Goal: Information Seeking & Learning: Find specific fact

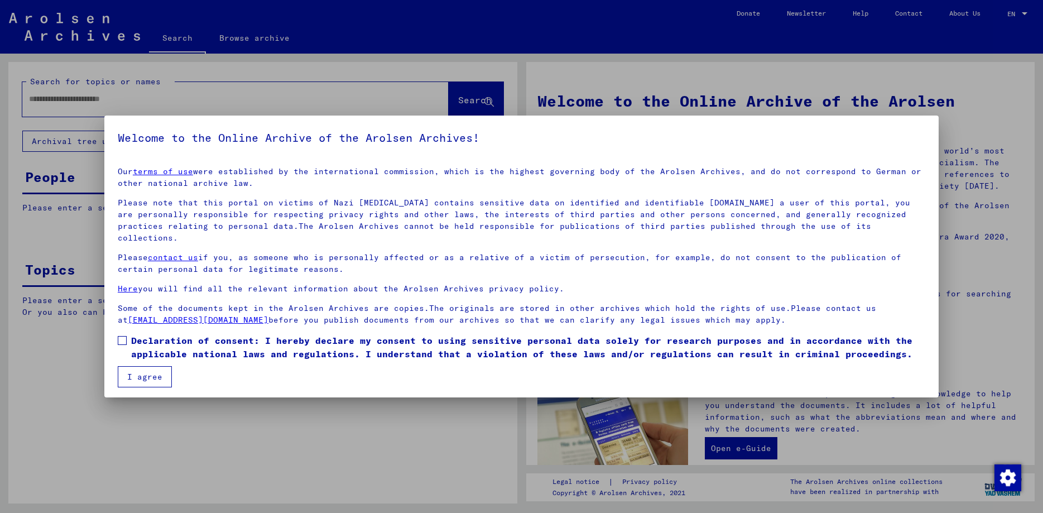
click at [126, 336] on span at bounding box center [122, 340] width 9 height 9
click at [148, 368] on button "I agree" at bounding box center [145, 376] width 54 height 21
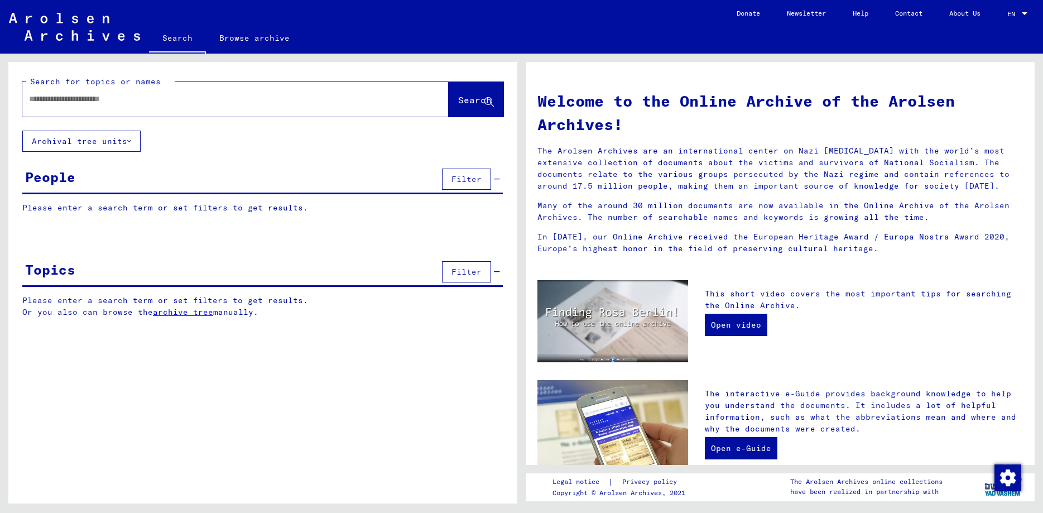
click at [108, 137] on button "Archival tree units" at bounding box center [81, 141] width 118 height 21
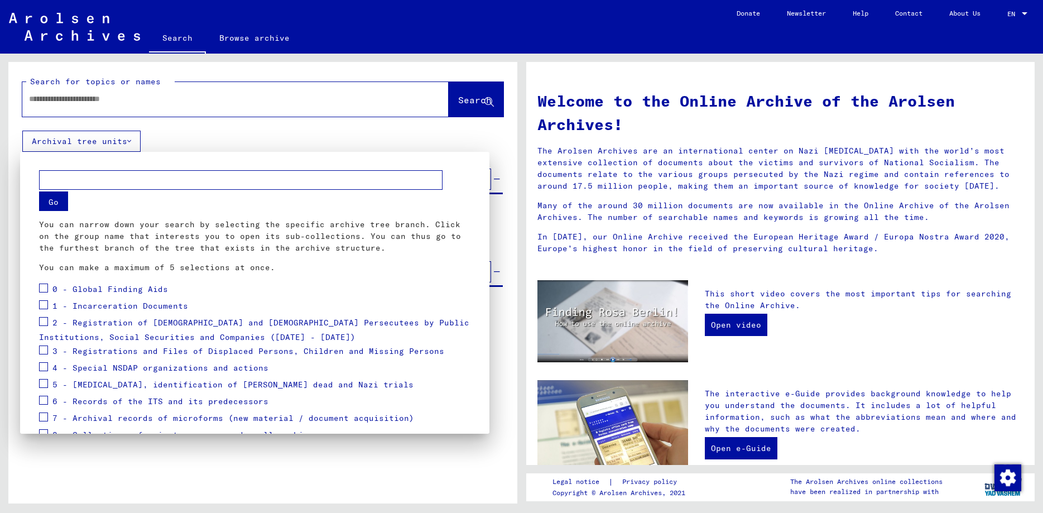
click at [59, 181] on input "text" at bounding box center [240, 180] width 403 height 20
click at [76, 103] on div at bounding box center [521, 256] width 1043 height 513
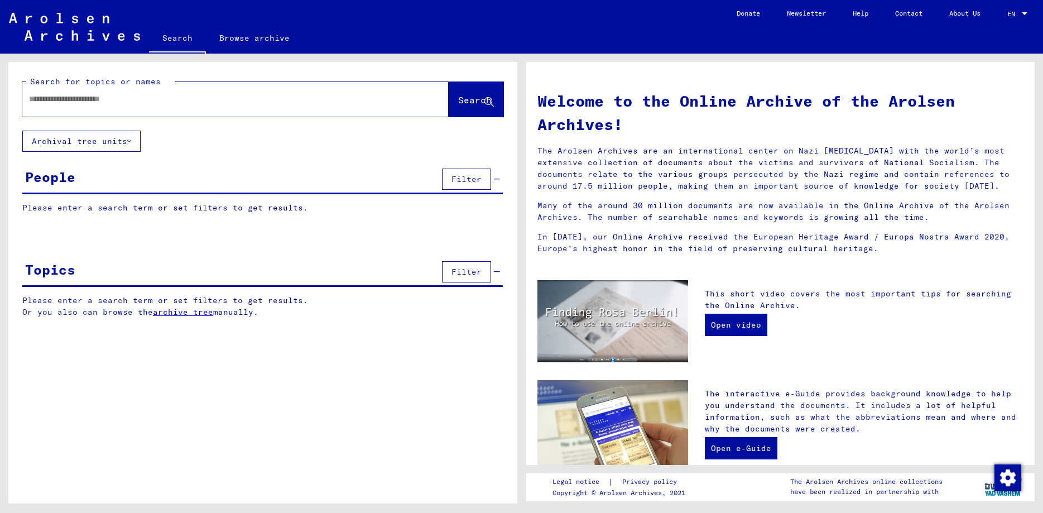
click at [59, 100] on input "text" at bounding box center [222, 99] width 386 height 12
type input "**********"
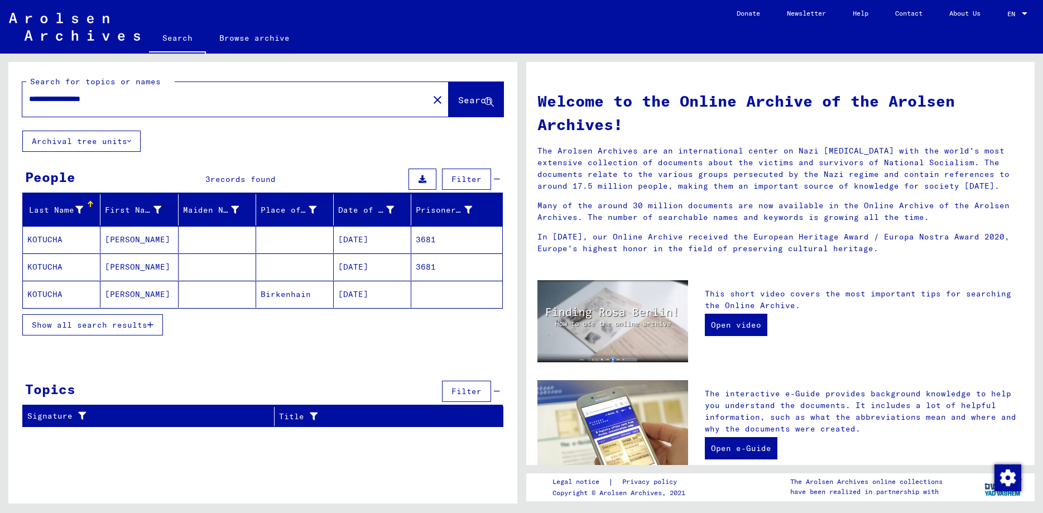
click at [360, 239] on mat-cell "[DATE]" at bounding box center [373, 239] width 78 height 27
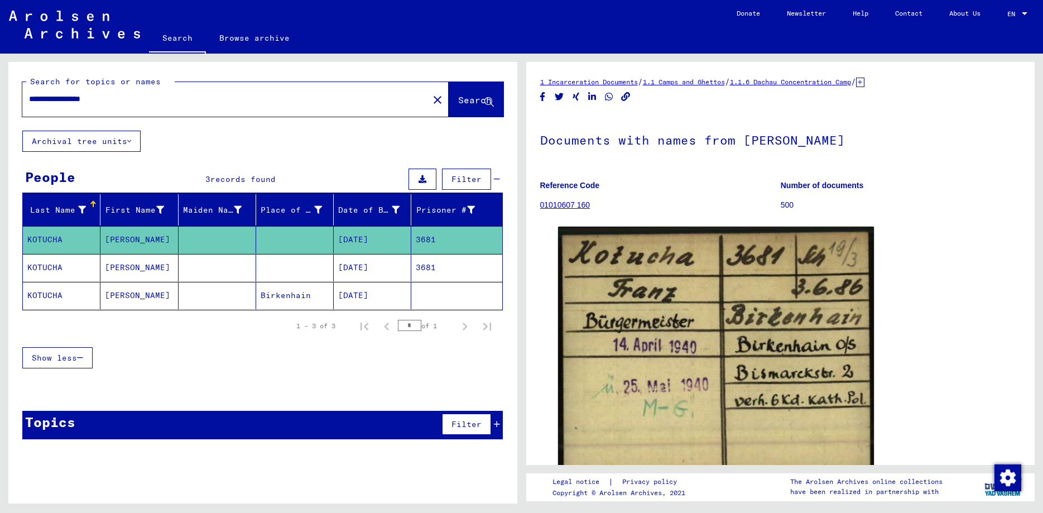
click at [365, 263] on mat-cell "[DATE]" at bounding box center [373, 267] width 78 height 27
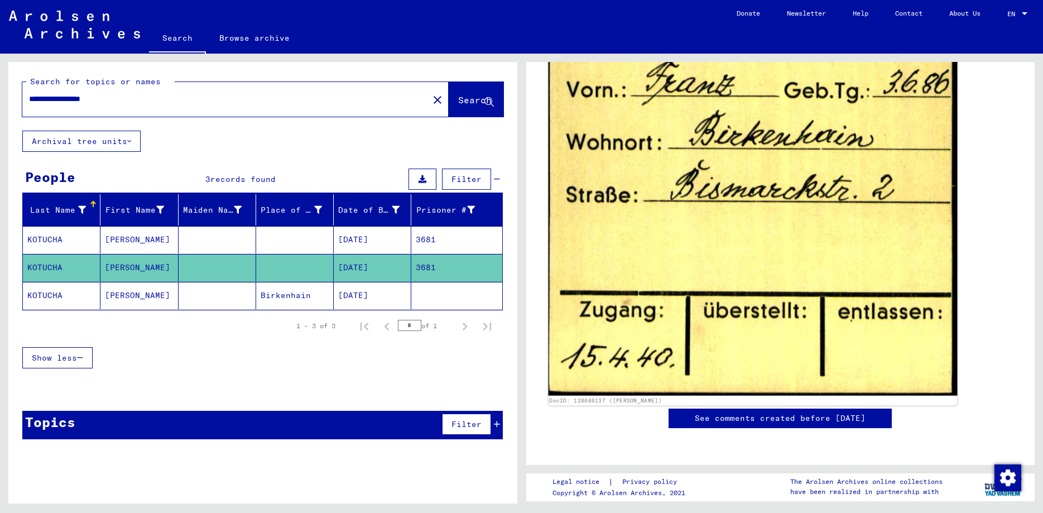
scroll to position [422, 0]
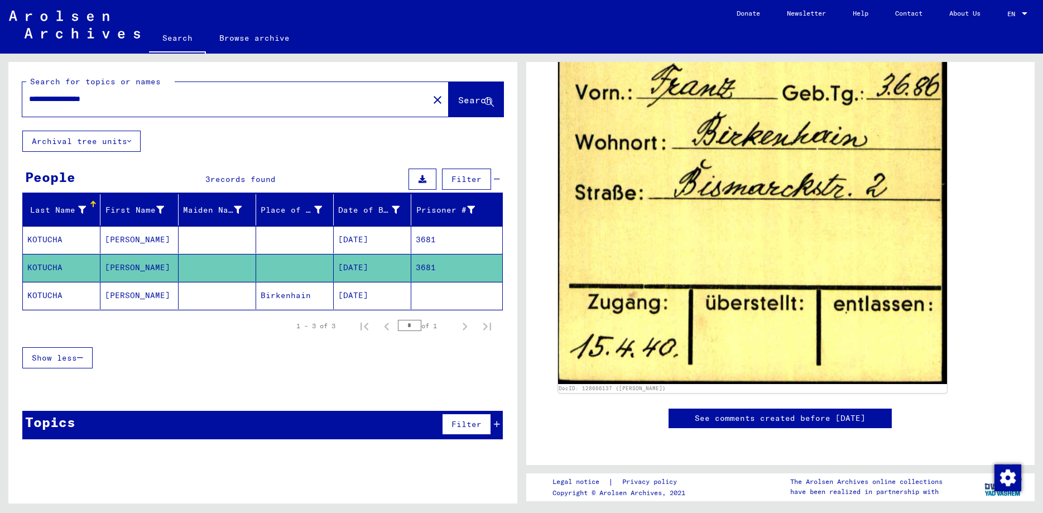
click at [370, 300] on mat-cell "[DATE]" at bounding box center [373, 295] width 78 height 27
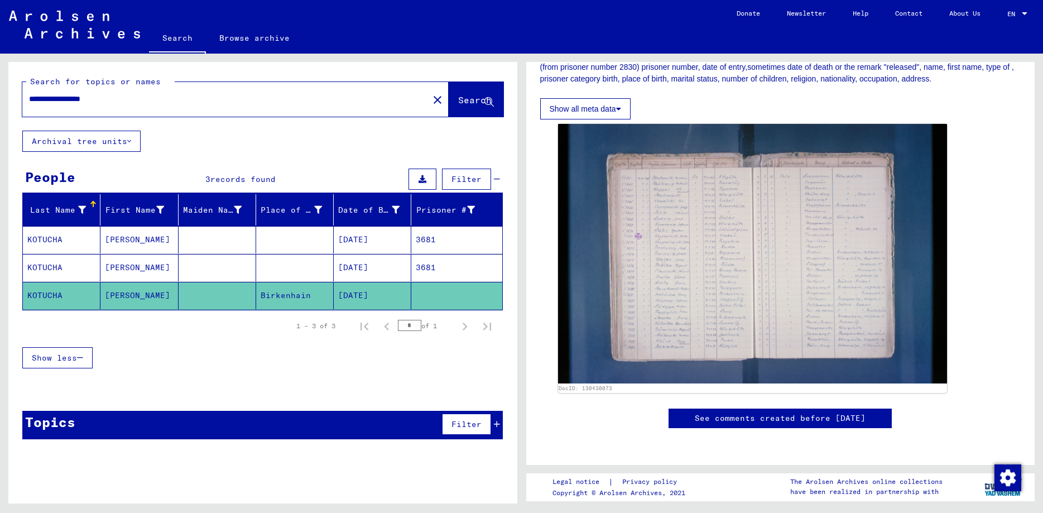
scroll to position [301, 0]
click at [360, 240] on mat-cell "[DATE]" at bounding box center [373, 239] width 78 height 27
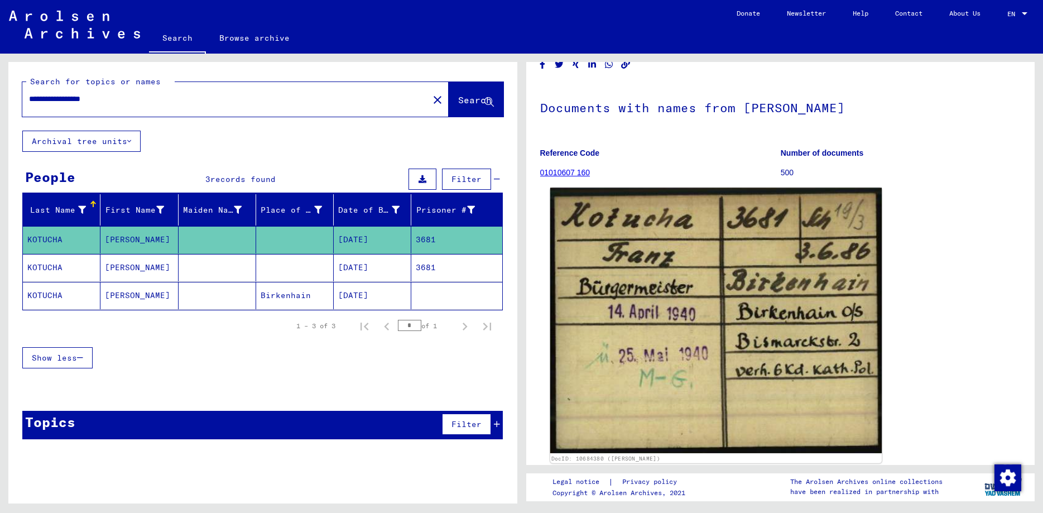
scroll to position [60, 0]
